Goal: Task Accomplishment & Management: Manage account settings

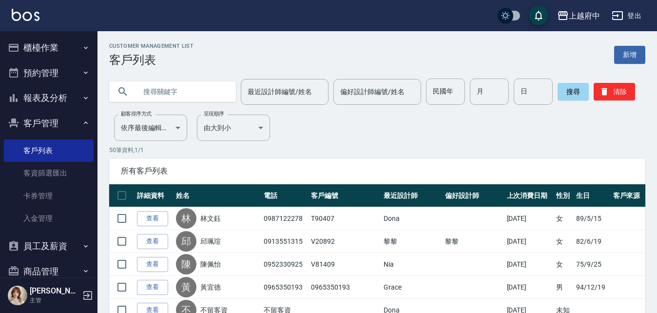
scroll to position [68, 0]
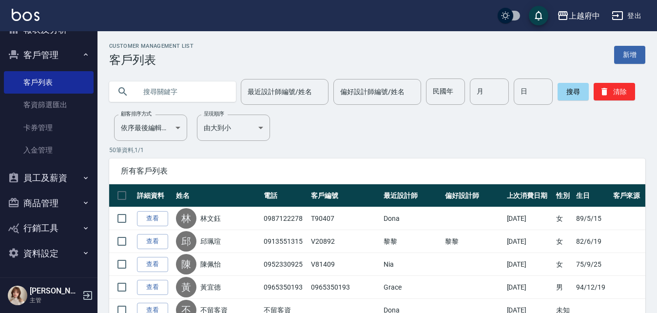
click at [178, 97] on input "text" at bounding box center [182, 91] width 92 height 26
type input "X"
type input "[PERSON_NAME]"
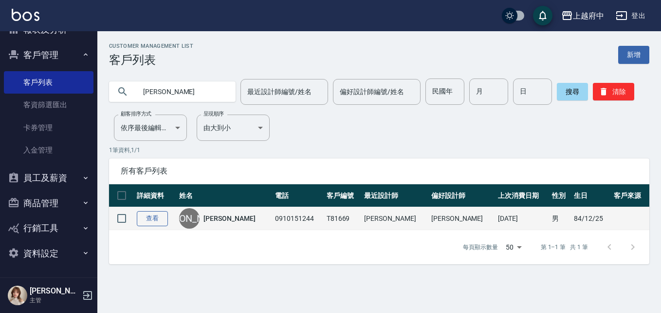
click at [155, 213] on link "查看" at bounding box center [152, 218] width 31 height 15
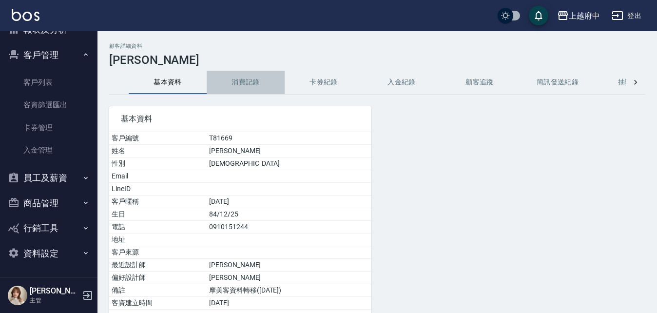
click at [252, 78] on button "消費記錄" at bounding box center [246, 82] width 78 height 23
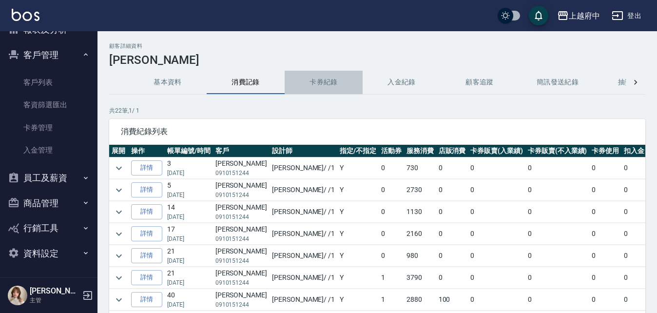
click at [338, 78] on button "卡券紀錄" at bounding box center [323, 82] width 78 height 23
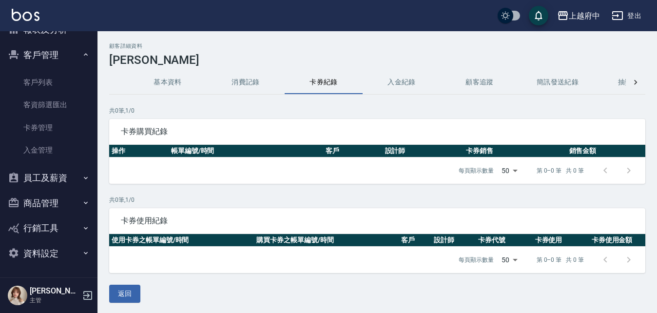
click at [391, 87] on button "入金紀錄" at bounding box center [401, 82] width 78 height 23
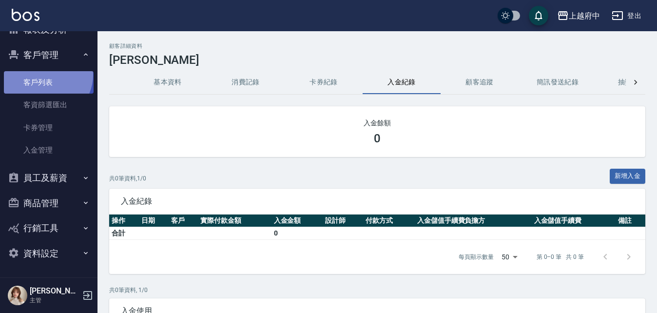
click at [46, 75] on link "客戶列表" at bounding box center [49, 82] width 90 height 22
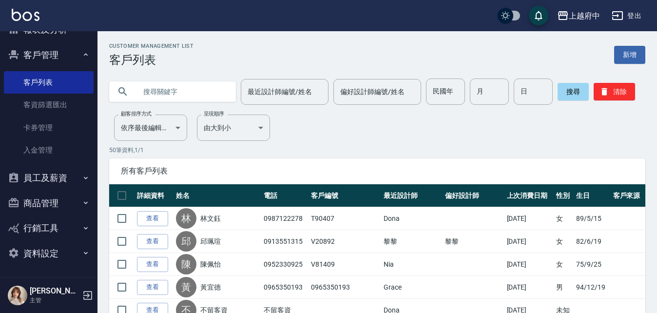
click at [206, 82] on input "text" at bounding box center [182, 91] width 92 height 26
type input "81669"
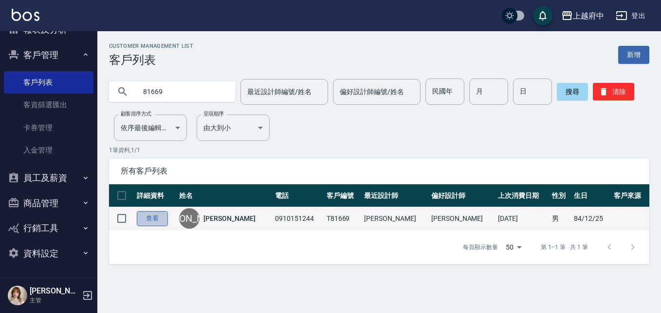
click at [153, 222] on link "查看" at bounding box center [152, 218] width 31 height 15
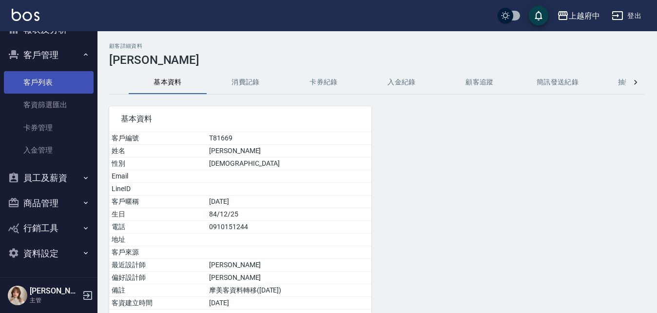
click at [31, 86] on link "客戶列表" at bounding box center [49, 82] width 90 height 22
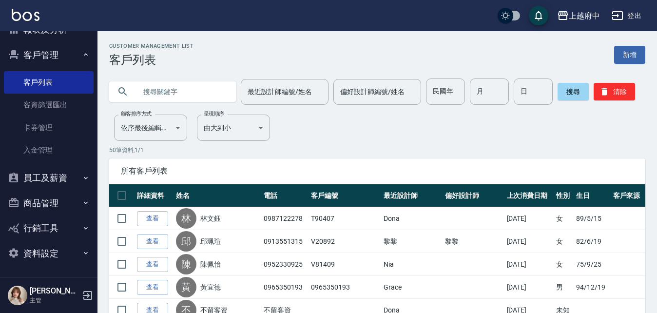
drag, startPoint x: 201, startPoint y: 91, endPoint x: 197, endPoint y: 98, distance: 8.3
click at [201, 92] on input "text" at bounding box center [182, 91] width 92 height 26
click at [154, 91] on input "[PERSON_NAME]" at bounding box center [182, 91] width 92 height 26
type input "[PERSON_NAME]"
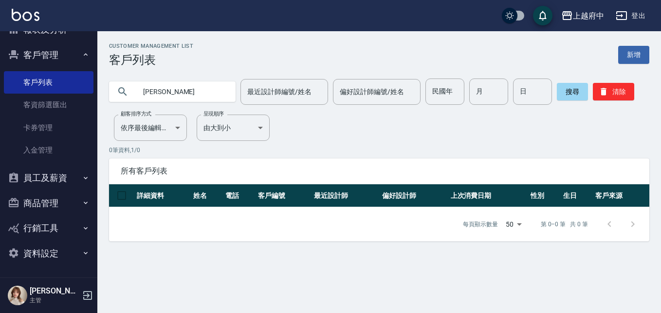
click at [195, 128] on div "Customer Management List 客戶列表 新增 [PERSON_NAME] 最近設計師編號/姓名 最近設計師編號/姓名 偏好設計師編號/姓名…" at bounding box center [379, 142] width 564 height 198
click at [186, 81] on input "[PERSON_NAME]" at bounding box center [182, 91] width 92 height 26
click at [285, 83] on input "最近設計師編號/姓名" at bounding box center [284, 91] width 79 height 17
type input "Dona-18"
click at [181, 91] on input "[PERSON_NAME]" at bounding box center [182, 91] width 92 height 26
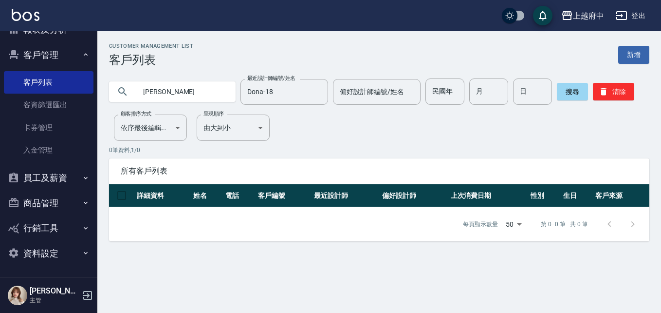
click at [149, 90] on input "[PERSON_NAME]" at bounding box center [182, 91] width 92 height 26
type input "[PERSON_NAME]"
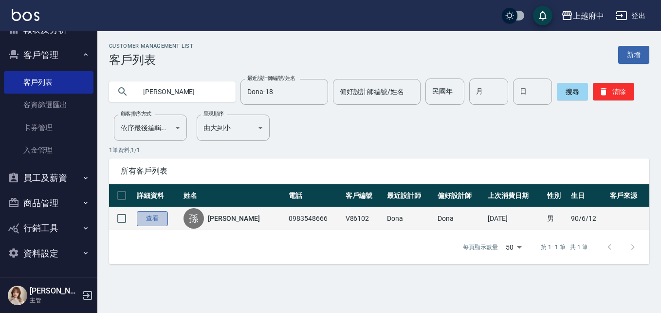
click at [149, 216] on link "查看" at bounding box center [152, 218] width 31 height 15
